Goal: Information Seeking & Learning: Learn about a topic

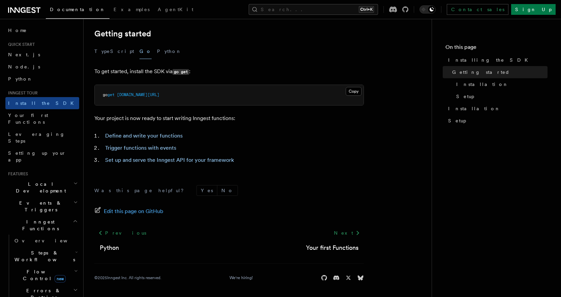
scroll to position [137, 0]
click at [42, 116] on span "Your first Functions" at bounding box center [28, 119] width 40 height 12
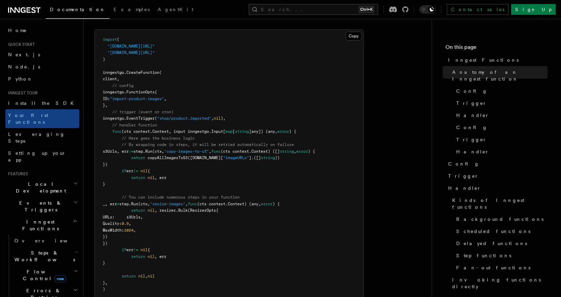
scroll to position [236, 0]
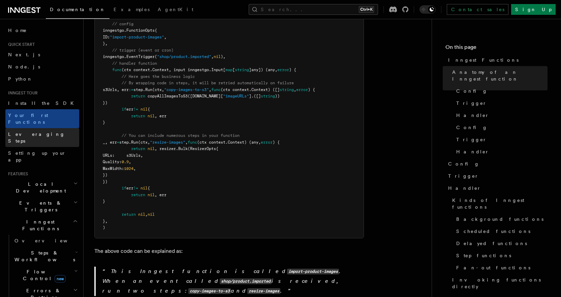
click at [39, 131] on span "Leveraging Steps" at bounding box center [43, 137] width 71 height 13
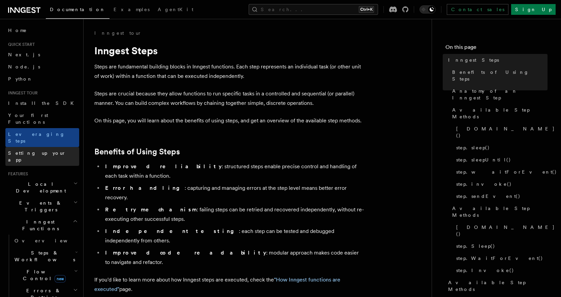
click at [55, 147] on link "Setting up your app" at bounding box center [42, 156] width 74 height 19
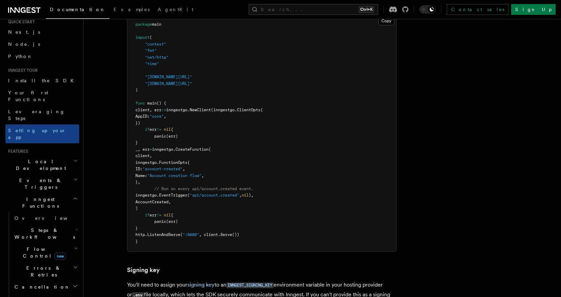
scroll to position [34, 0]
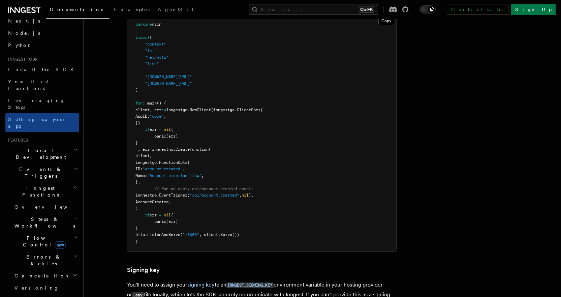
click at [74, 234] on icon "button" at bounding box center [76, 236] width 4 height 5
click at [37, 267] on span "[PERSON_NAME]" at bounding box center [70, 269] width 99 height 5
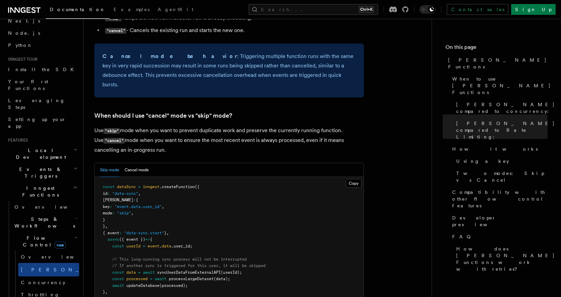
scroll to position [910, 0]
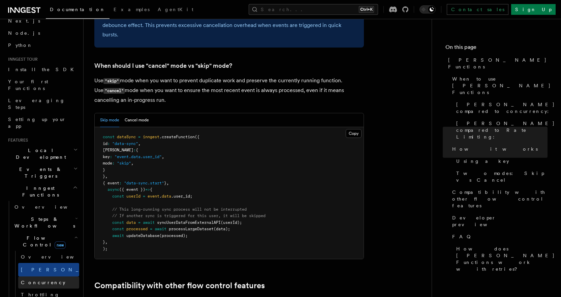
click at [36, 280] on span "Concurrency" at bounding box center [43, 282] width 44 height 5
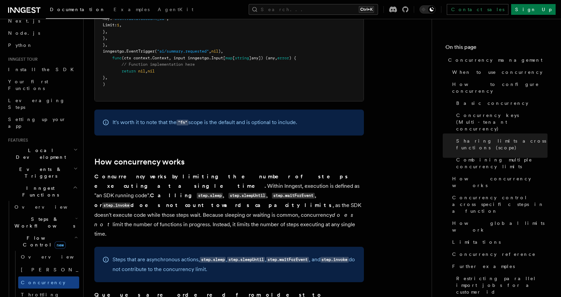
scroll to position [1512, 0]
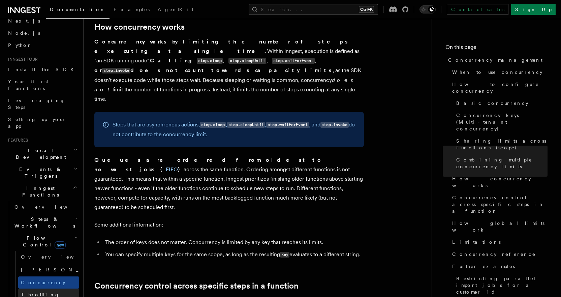
click at [57, 288] on link "Throttling" at bounding box center [48, 294] width 61 height 12
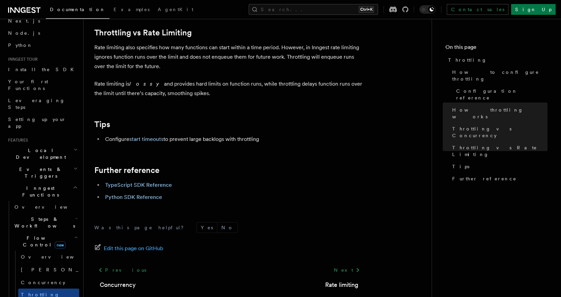
scroll to position [788, 0]
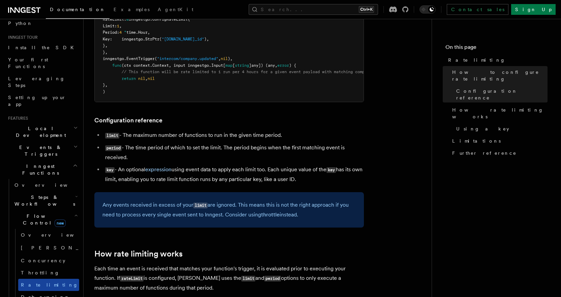
scroll to position [67, 0]
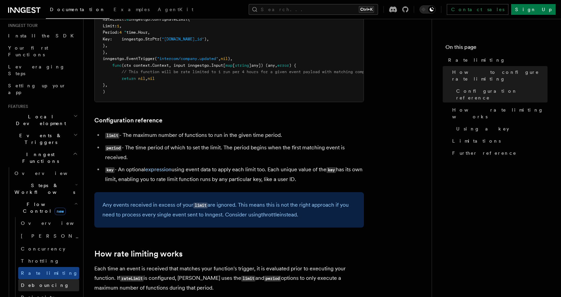
click at [44, 282] on span "Debouncing" at bounding box center [45, 285] width 49 height 7
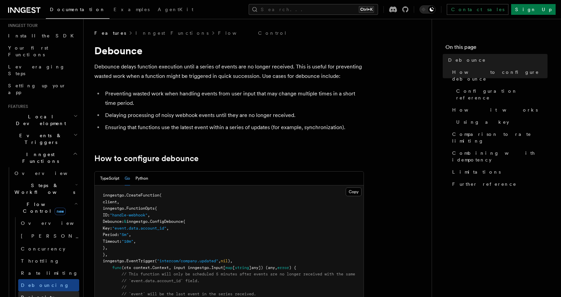
click at [36, 294] on span "Priority" at bounding box center [37, 296] width 33 height 5
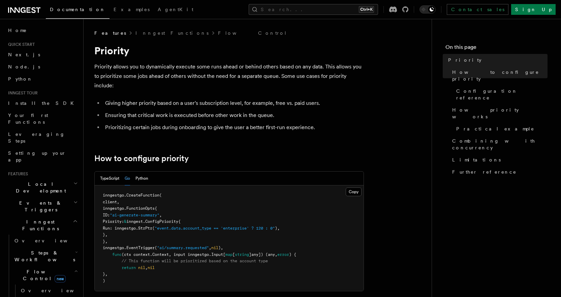
click at [168, 237] on pre "inngestgo. CreateFunction ( client, inngestgo.FunctionOpts{ ID: "ai-generate-su…" at bounding box center [229, 237] width 269 height 105
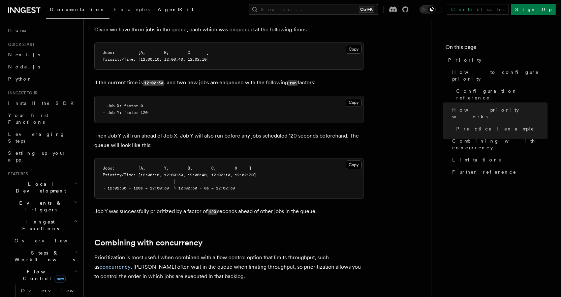
click at [154, 12] on link "AgentKit" at bounding box center [176, 10] width 44 height 16
